Goal: Information Seeking & Learning: Learn about a topic

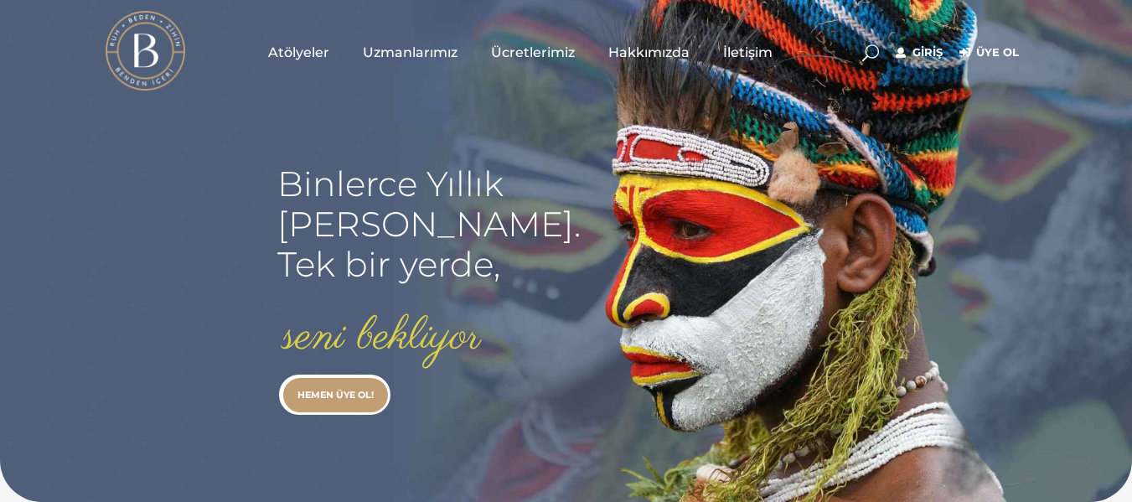
type input "[EMAIL_ADDRESS][DOMAIN_NAME]"
click at [931, 46] on link "Giriş" at bounding box center [918, 53] width 47 height 20
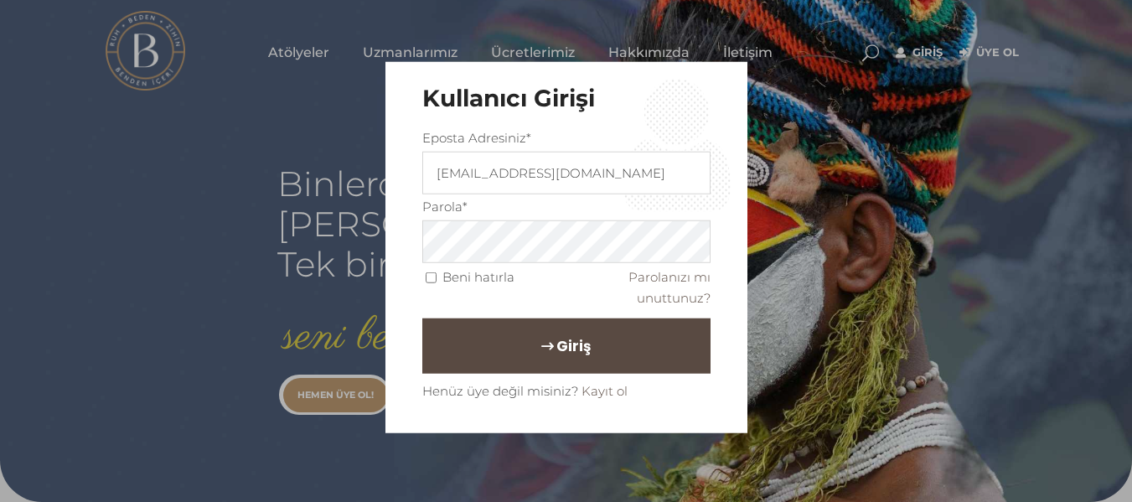
click at [590, 343] on button "Giriş" at bounding box center [566, 344] width 288 height 55
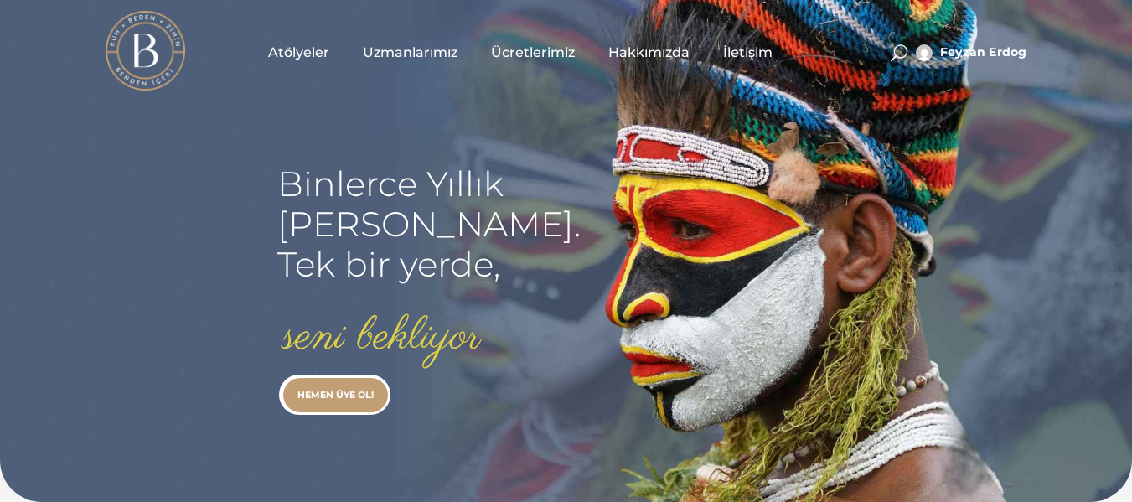
click at [403, 44] on span "Uzmanlarımız" at bounding box center [410, 52] width 95 height 19
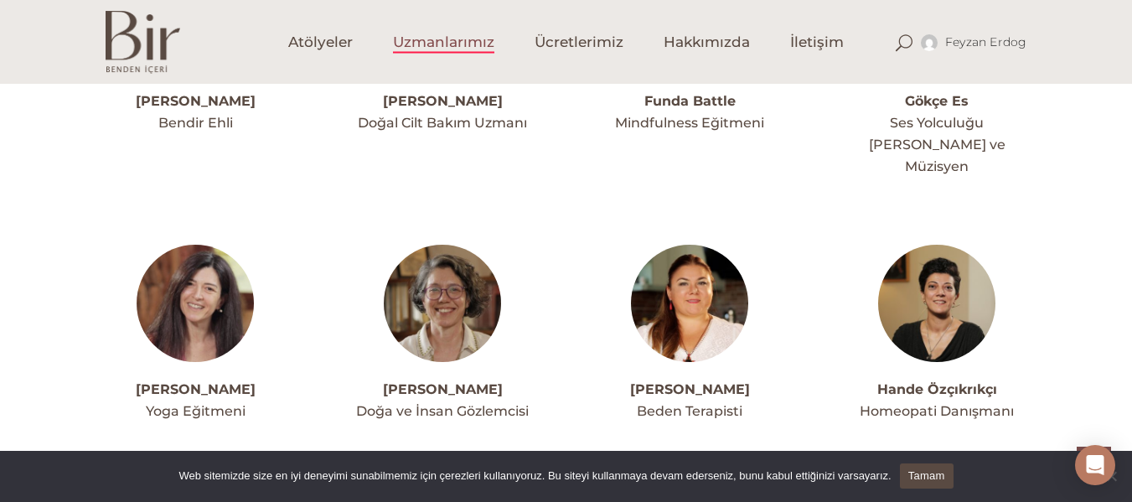
scroll to position [2781, 0]
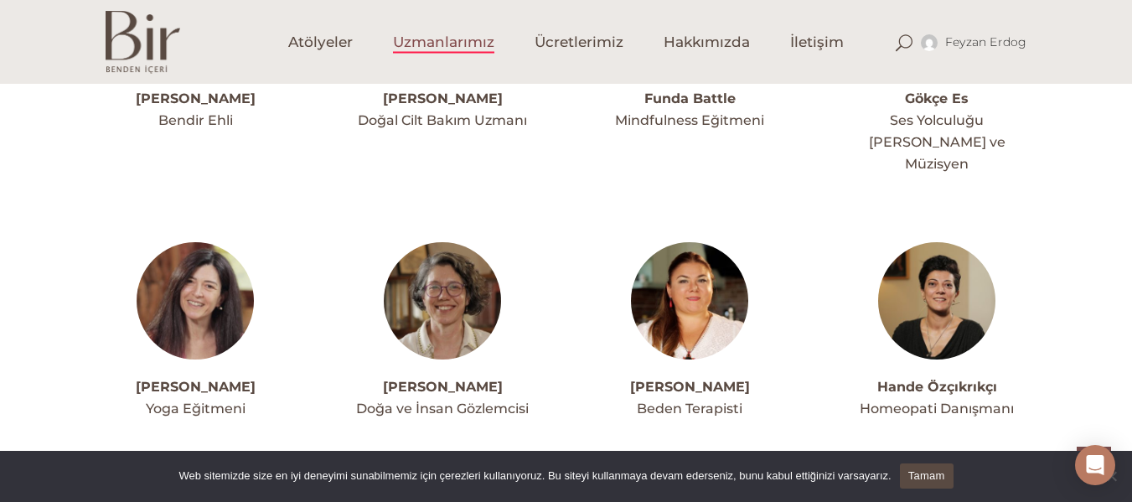
click at [704, 379] on link "Güniz Hande Zeybekoğlu" at bounding box center [690, 387] width 120 height 16
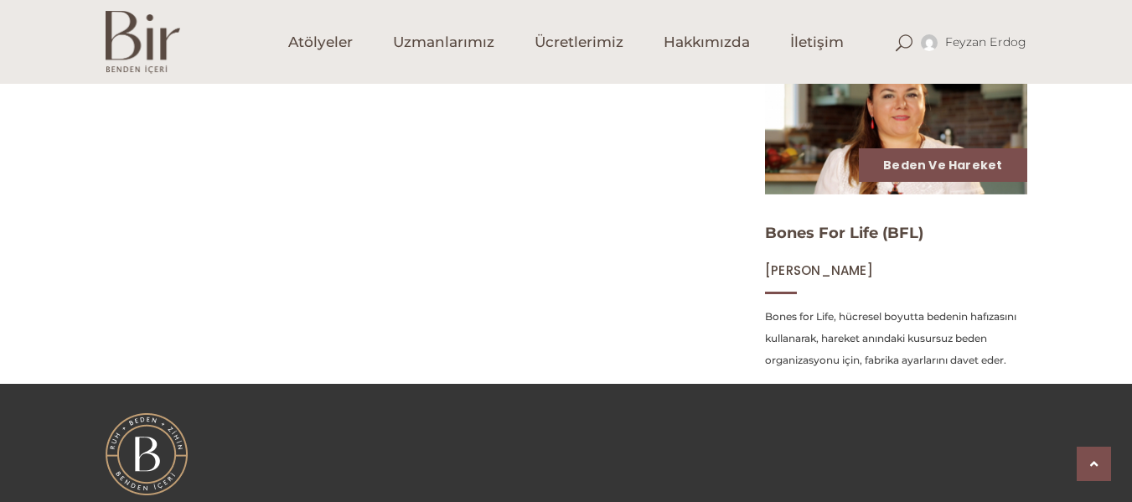
scroll to position [1106, 0]
click at [913, 121] on img at bounding box center [895, 120] width 270 height 152
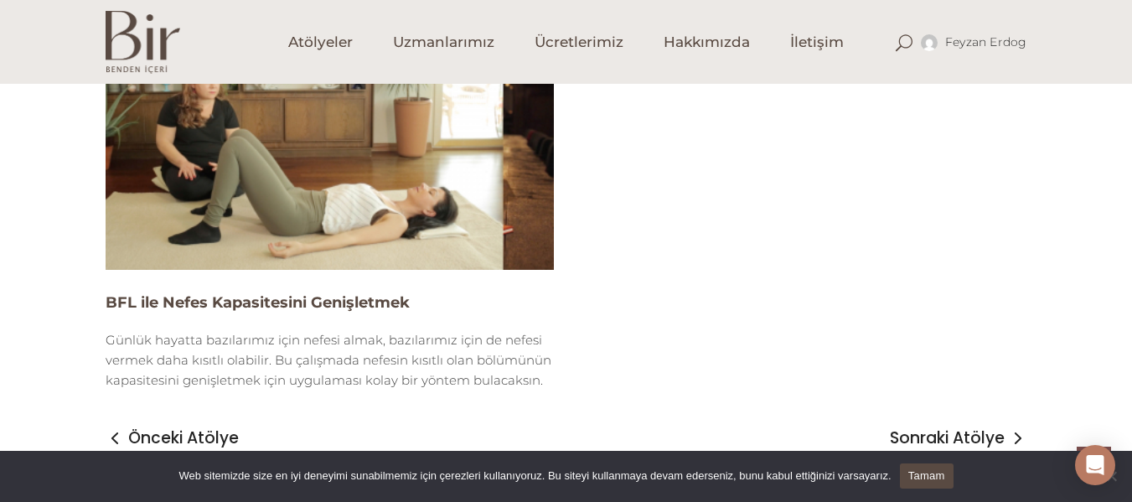
scroll to position [2479, 0]
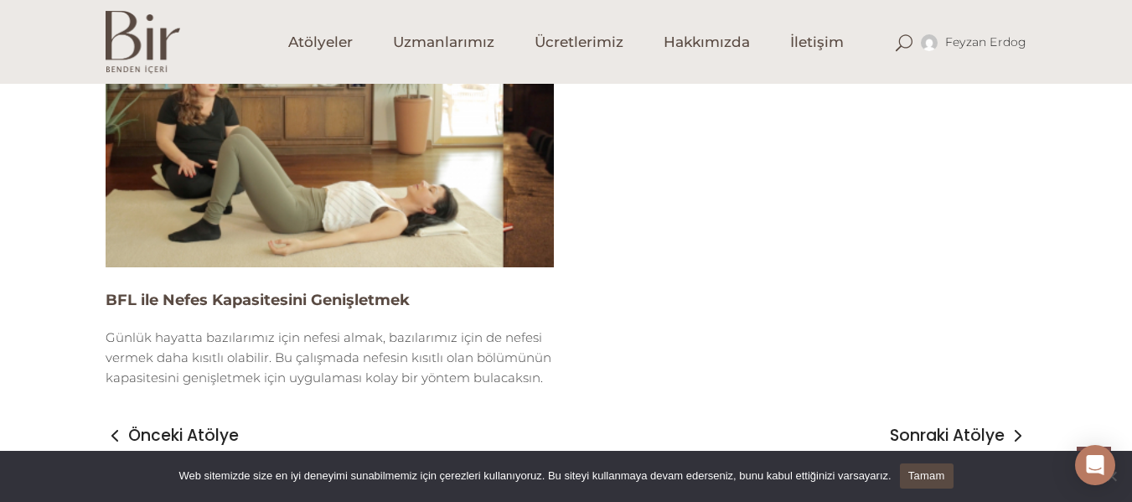
click at [353, 147] on img at bounding box center [330, 141] width 448 height 252
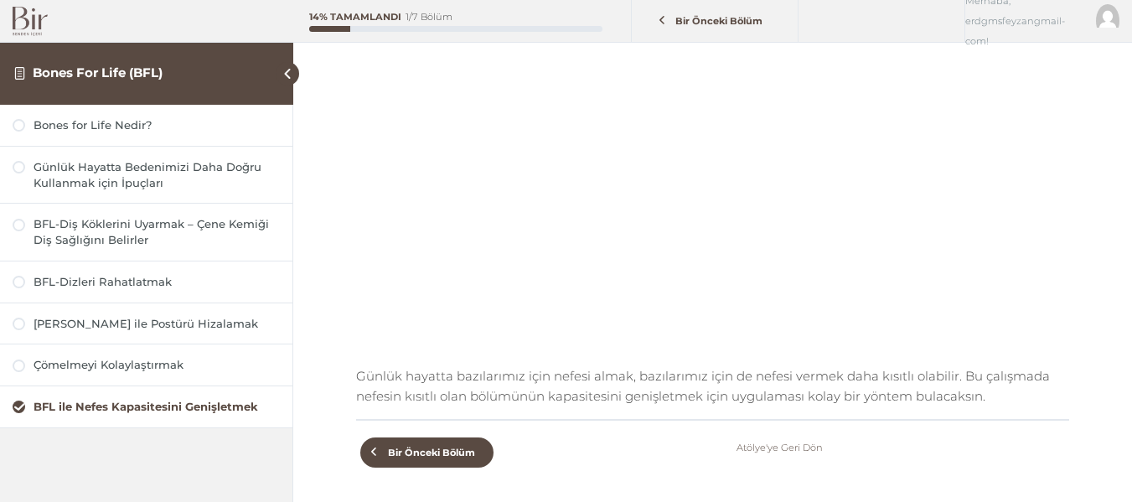
scroll to position [235, 0]
